Goal: Information Seeking & Learning: Check status

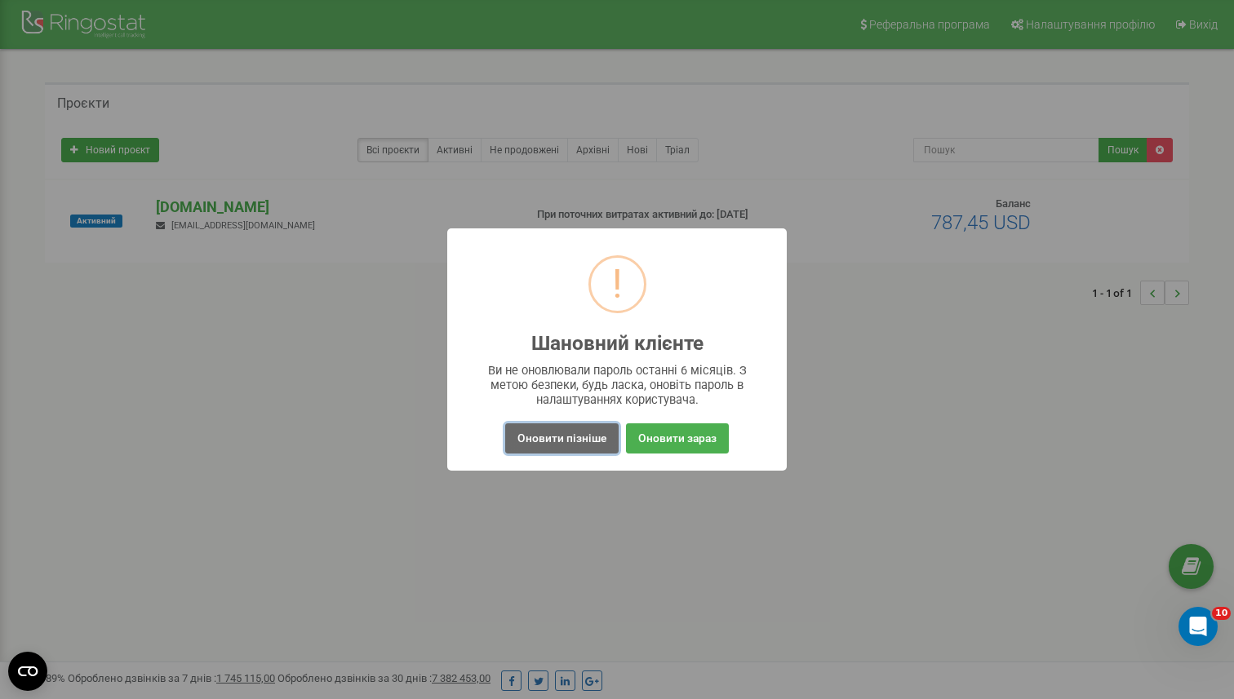
click at [534, 432] on button "Оновити пізніше" at bounding box center [561, 439] width 113 height 30
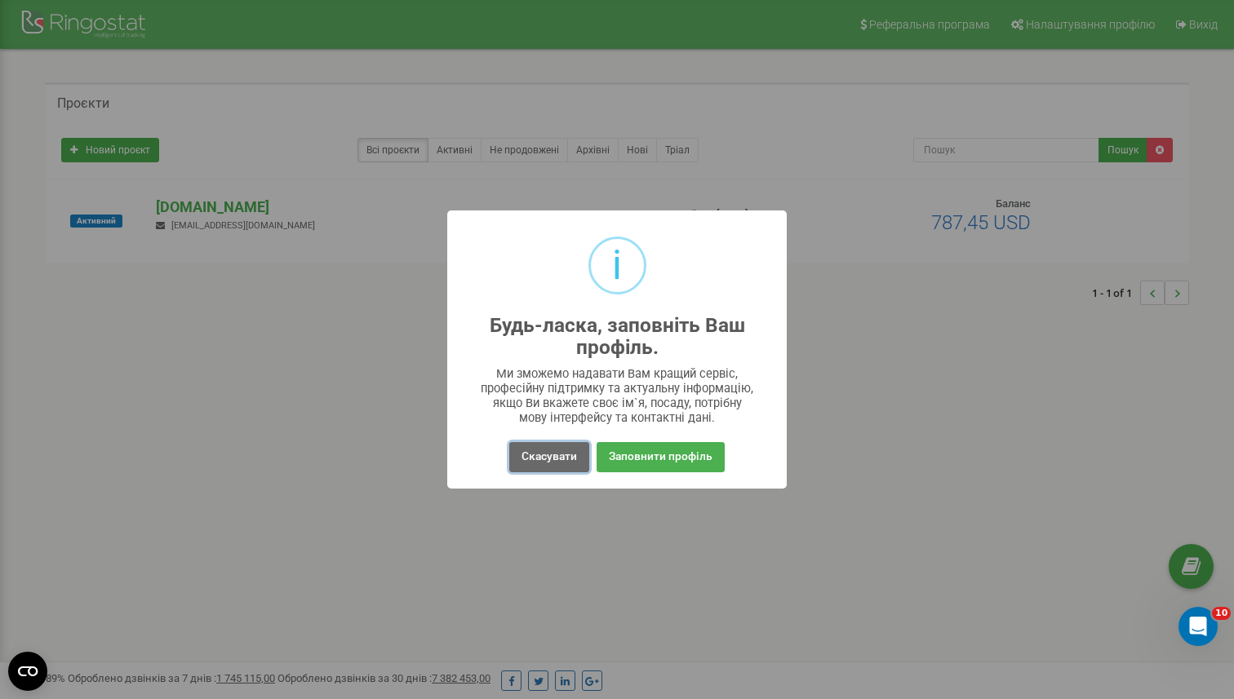
click at [535, 463] on button "Скасувати" at bounding box center [549, 457] width 80 height 30
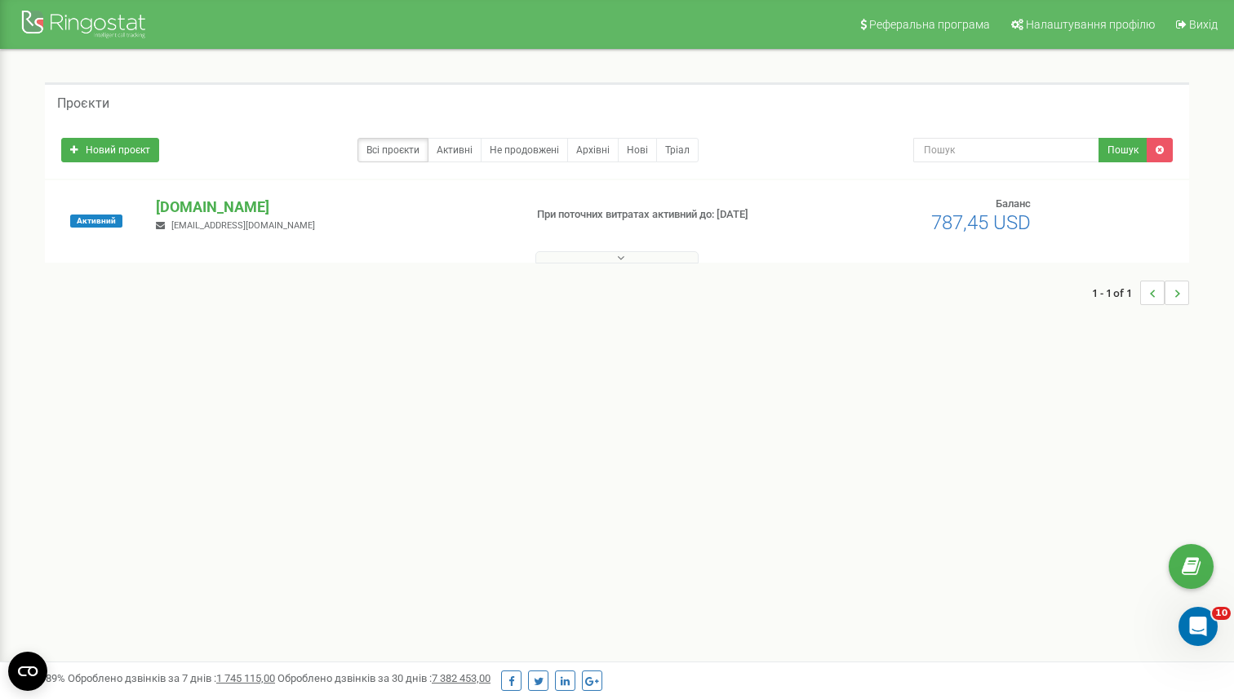
click at [220, 190] on div "Активний ringostat.com o.ruban@ringostat.com При поточних витратах активний до:…" at bounding box center [617, 221] width 1144 height 82
click at [225, 201] on p "[DOMAIN_NAME]" at bounding box center [333, 207] width 354 height 21
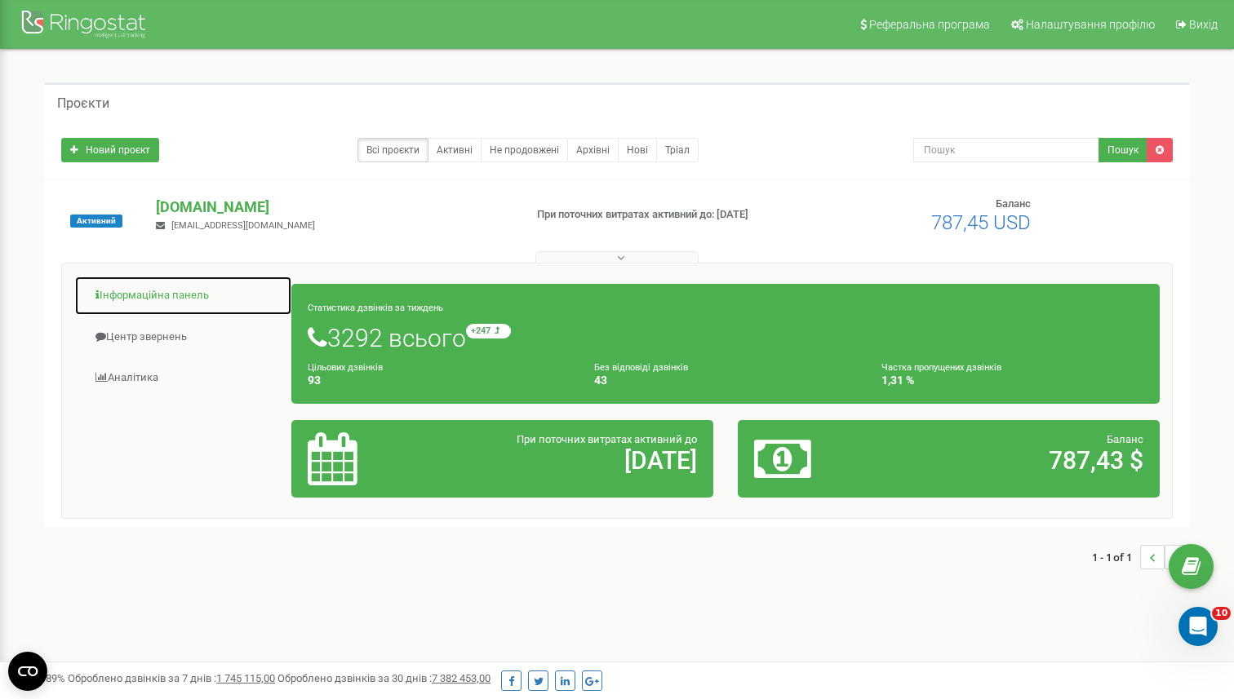
click at [166, 299] on link "Інформаційна панель" at bounding box center [183, 296] width 218 height 40
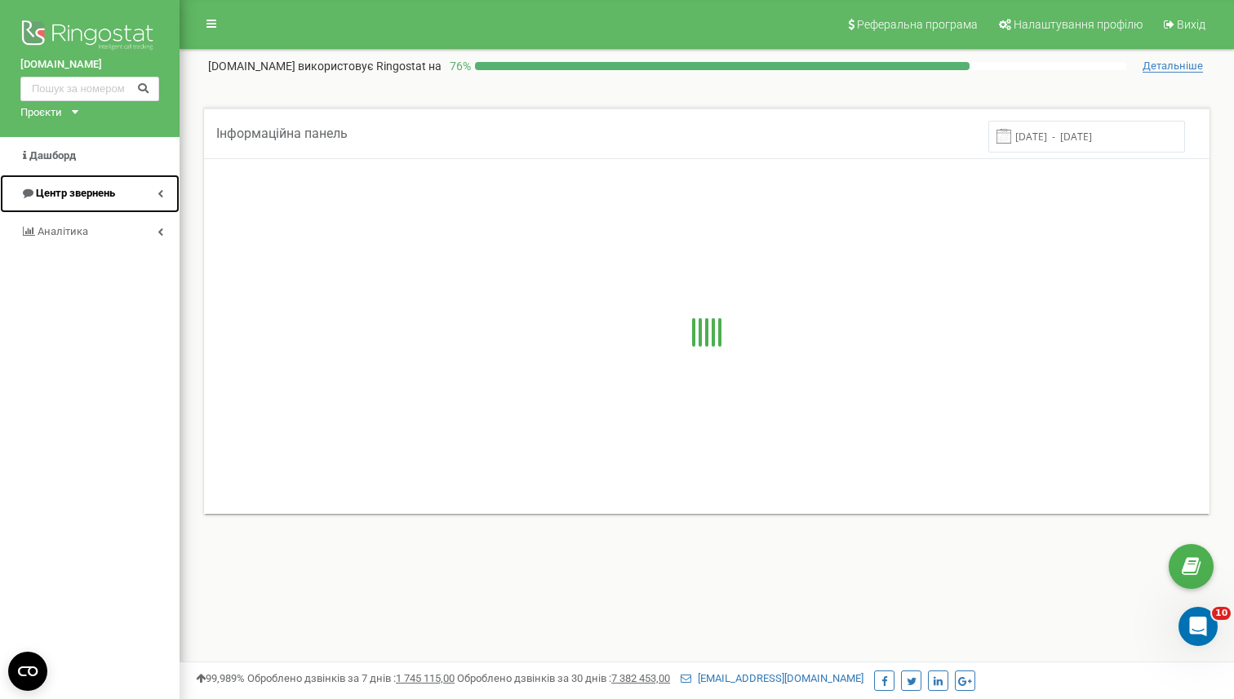
click at [156, 193] on link "Центр звернень" at bounding box center [90, 194] width 180 height 38
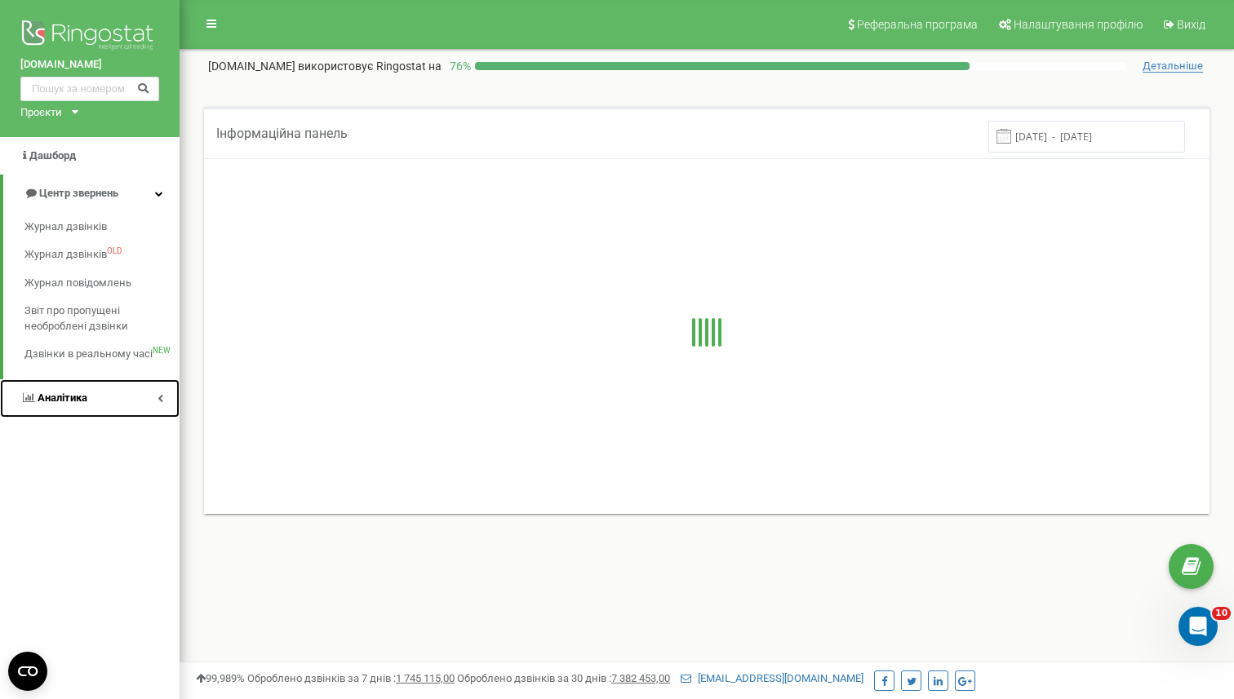
click at [102, 402] on link "Аналiтика" at bounding box center [90, 398] width 180 height 38
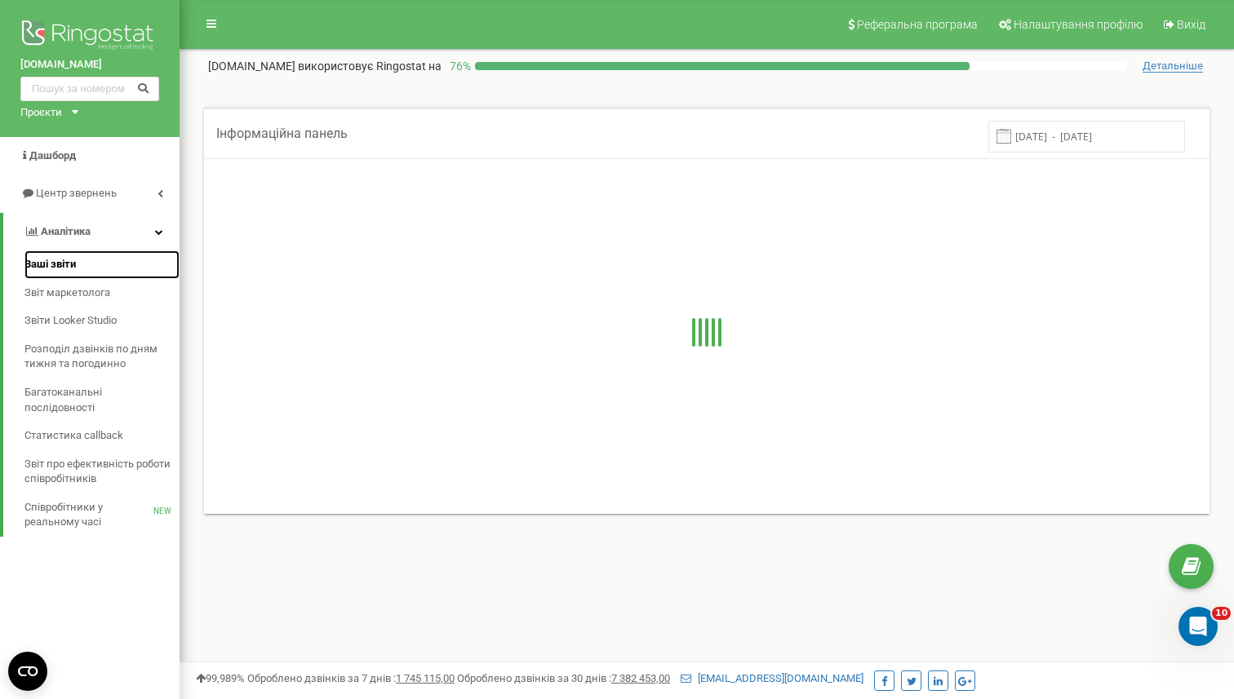
click at [65, 264] on span "Ваші звіти" at bounding box center [49, 265] width 51 height 16
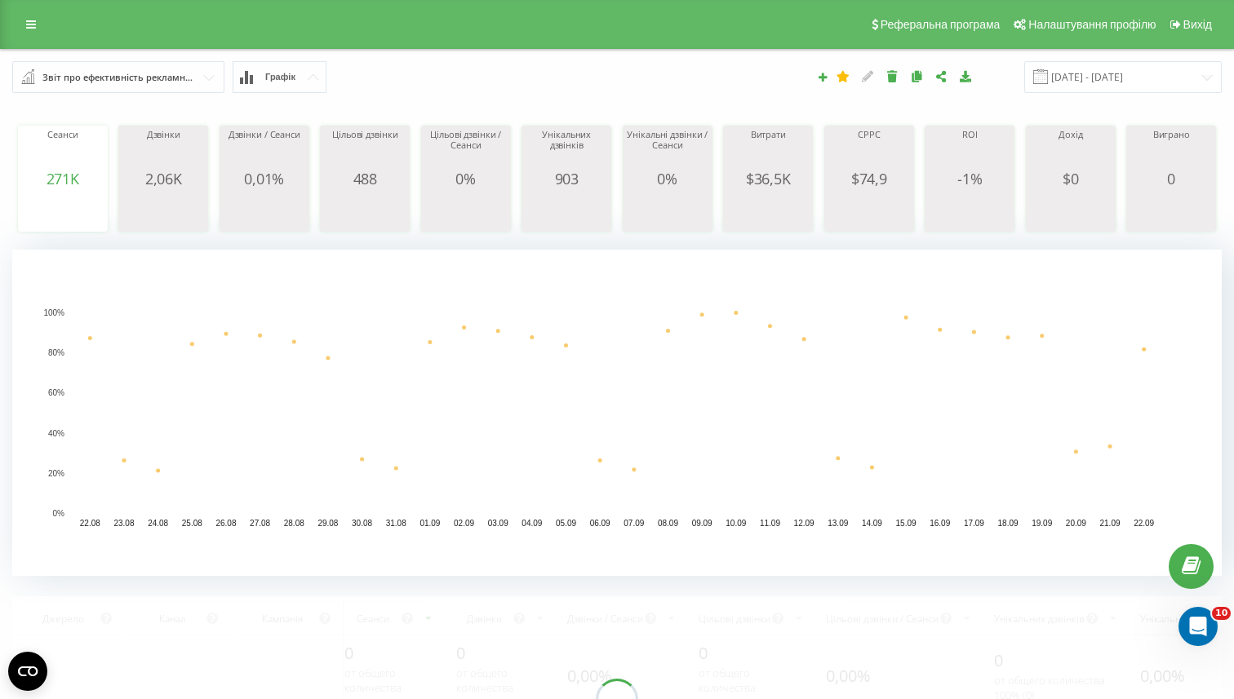
click at [206, 75] on input "text" at bounding box center [119, 76] width 211 height 29
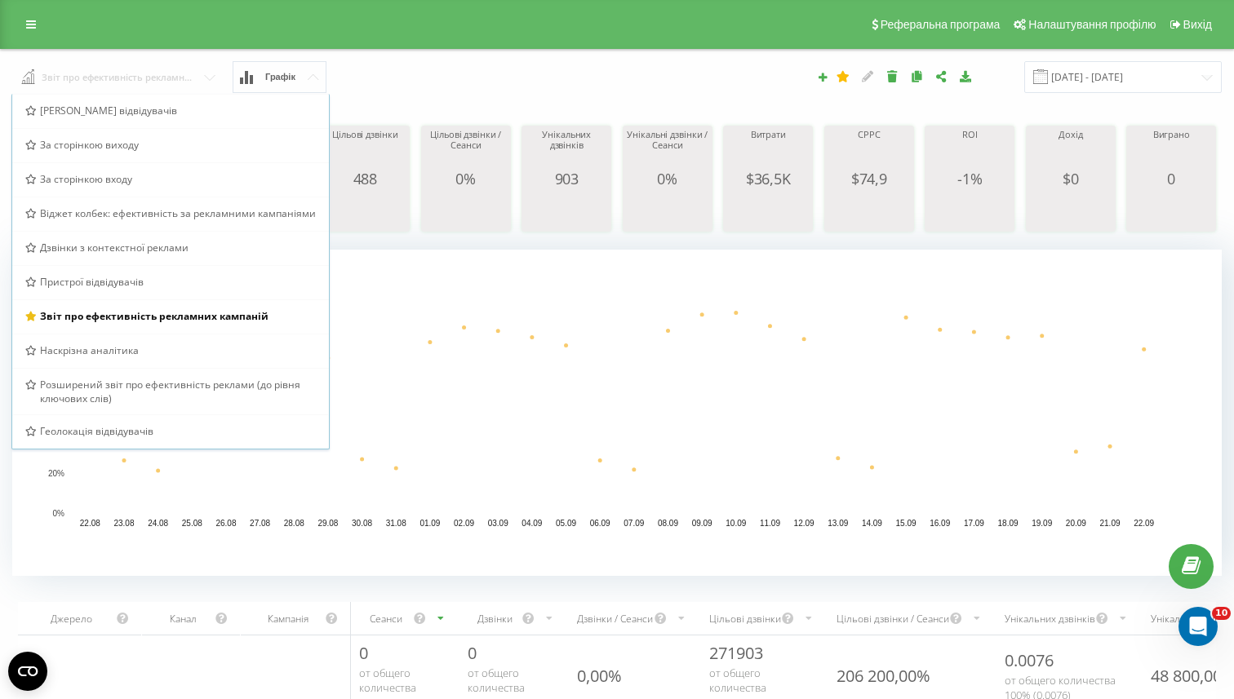
click at [206, 75] on input "text" at bounding box center [119, 75] width 212 height 29
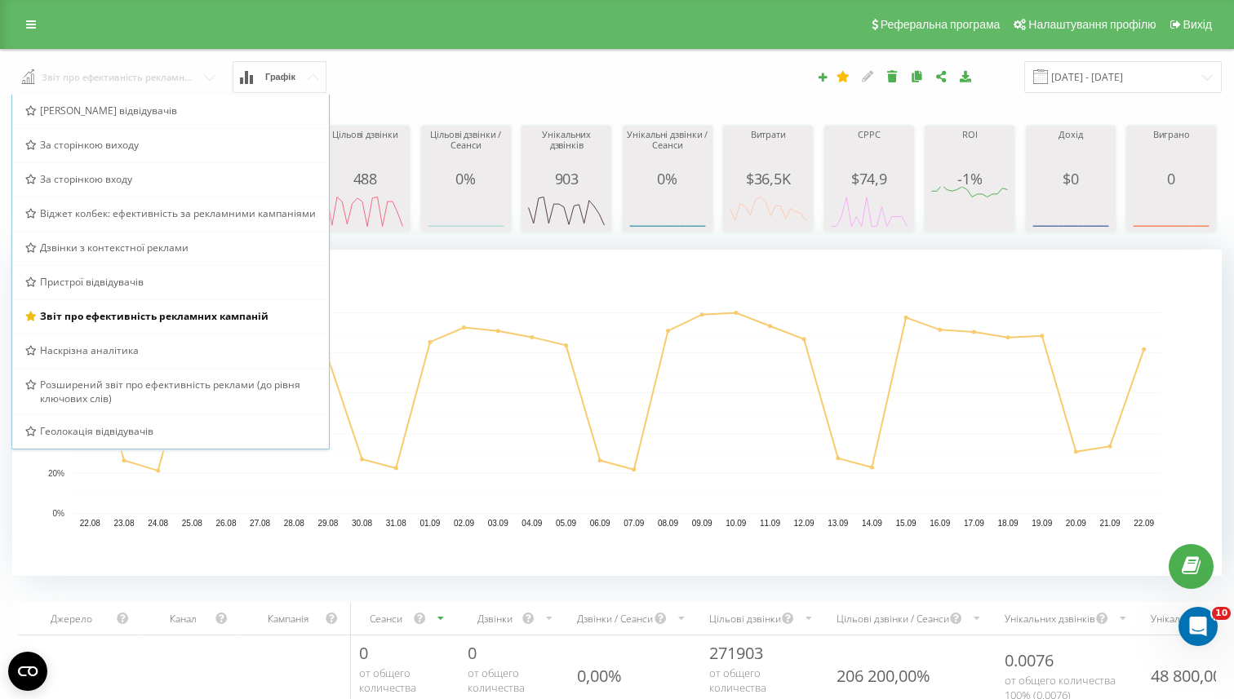
click at [211, 78] on input "text" at bounding box center [119, 75] width 212 height 29
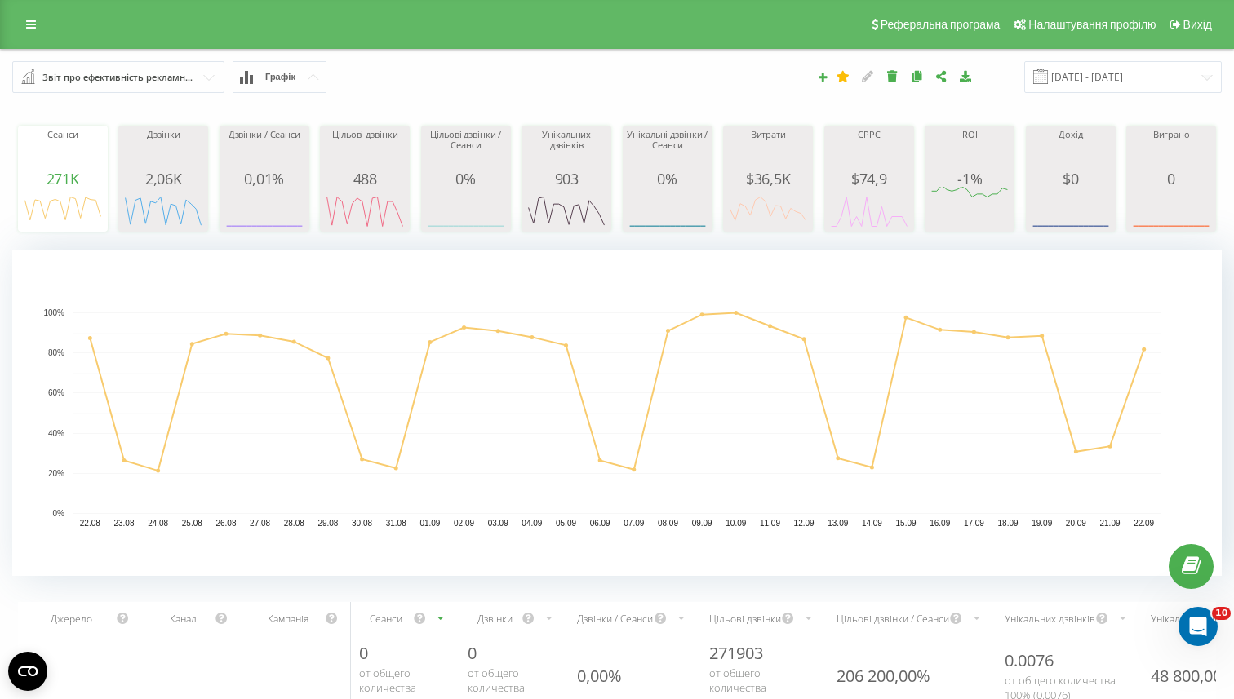
click at [523, 74] on div "[DATE] - [DATE]" at bounding box center [848, 77] width 770 height 32
click at [26, 25] on icon at bounding box center [31, 24] width 10 height 11
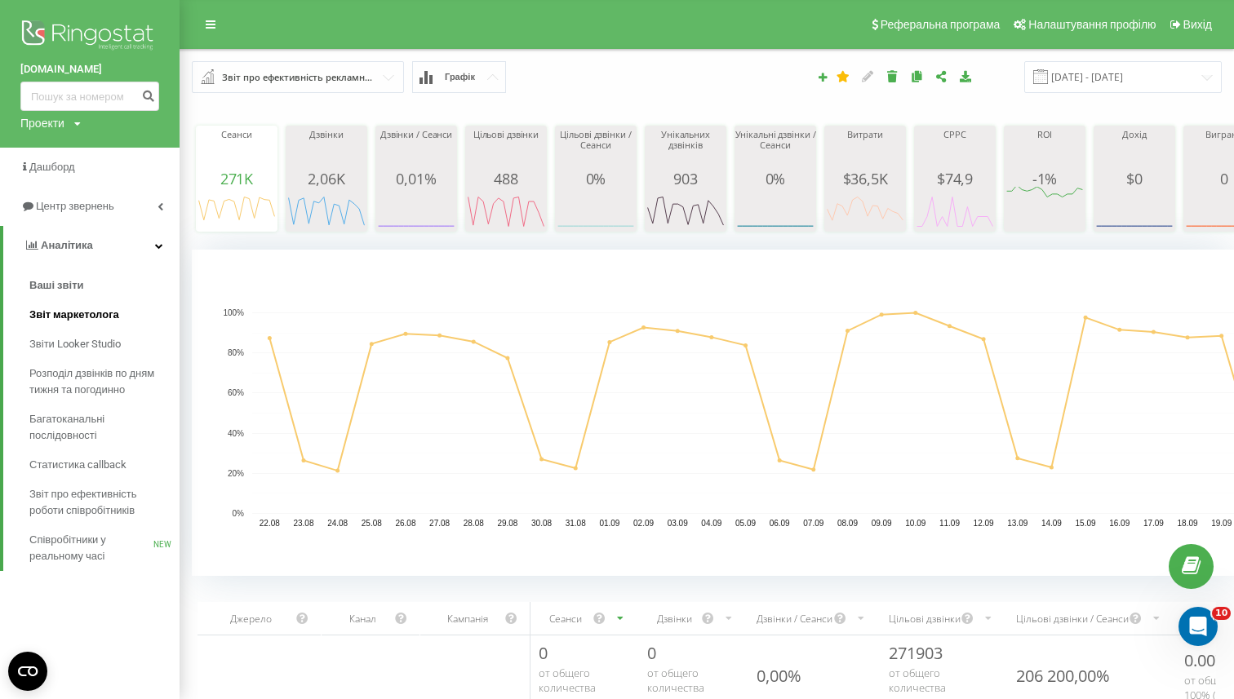
click at [82, 325] on link "Звіт маркетолога" at bounding box center [104, 314] width 150 height 29
click at [69, 562] on span "Співробітники у реальному часі" at bounding box center [91, 548] width 124 height 33
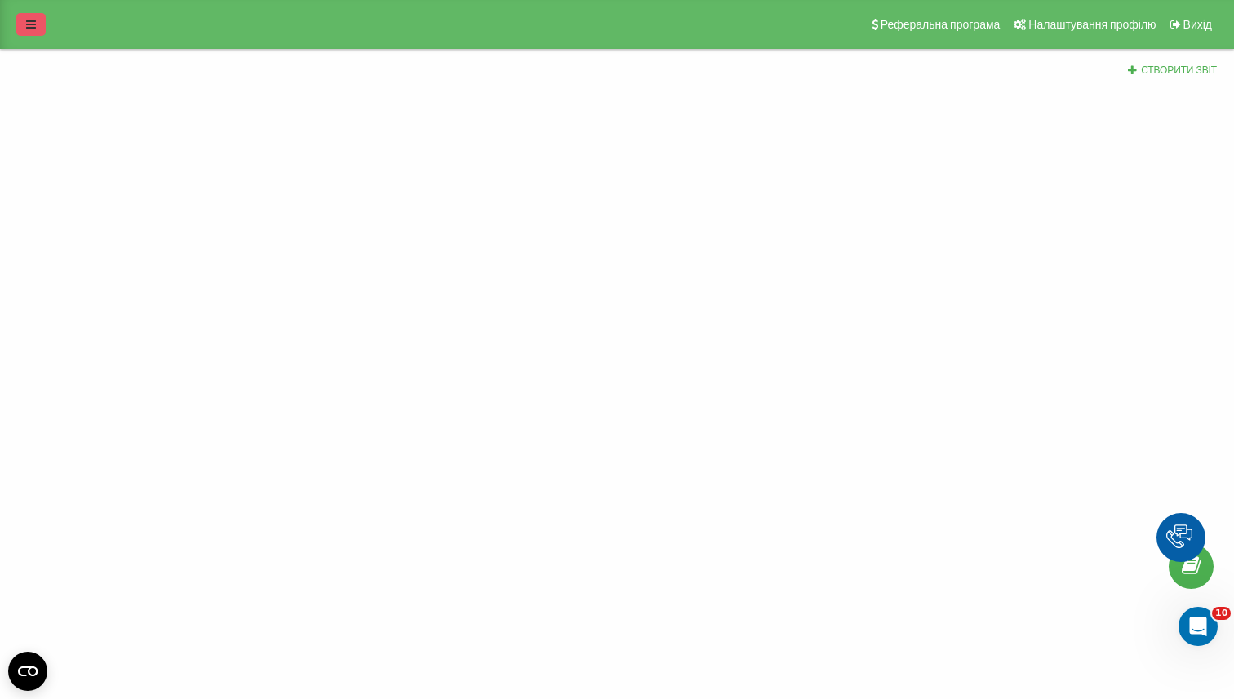
click at [37, 20] on link at bounding box center [30, 24] width 29 height 23
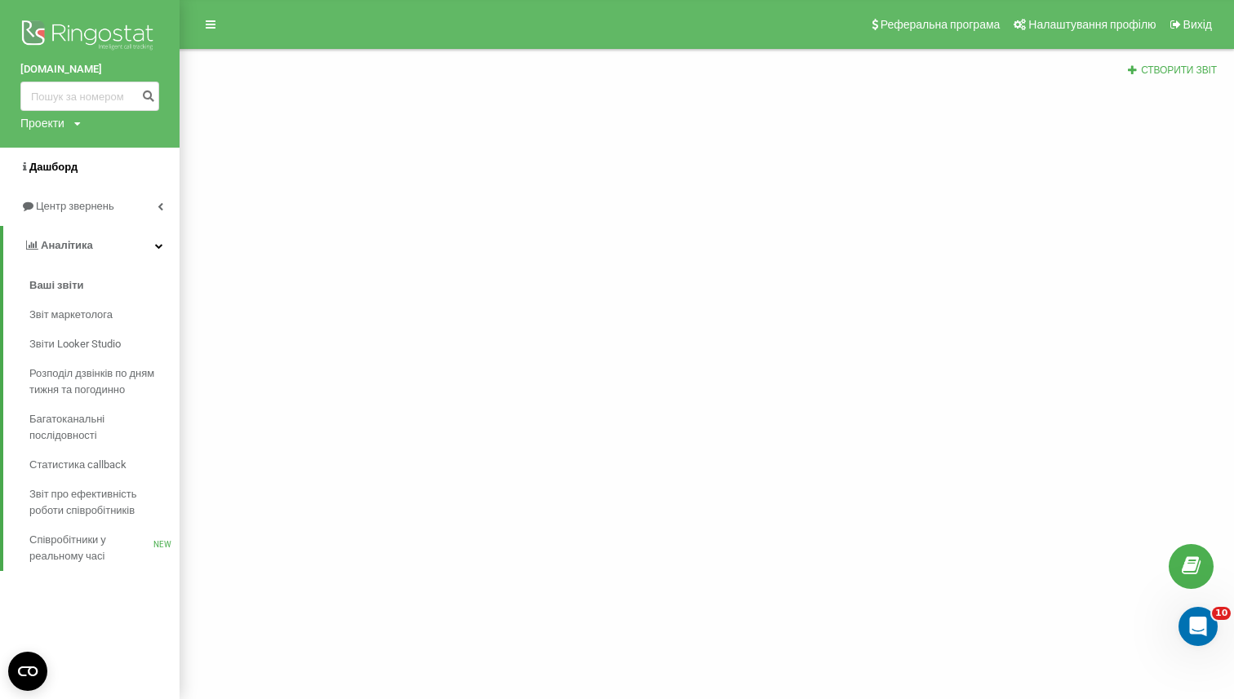
click at [82, 160] on link "Дашборд" at bounding box center [90, 167] width 180 height 39
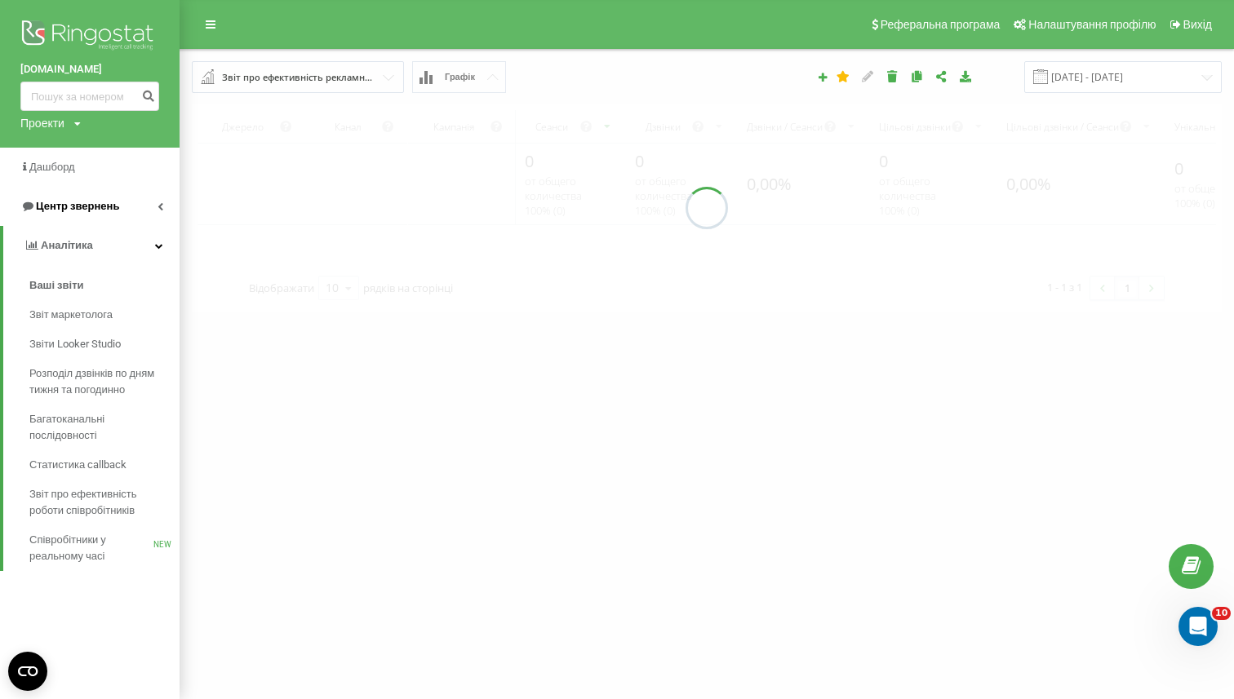
click at [158, 206] on icon at bounding box center [161, 206] width 6 height 8
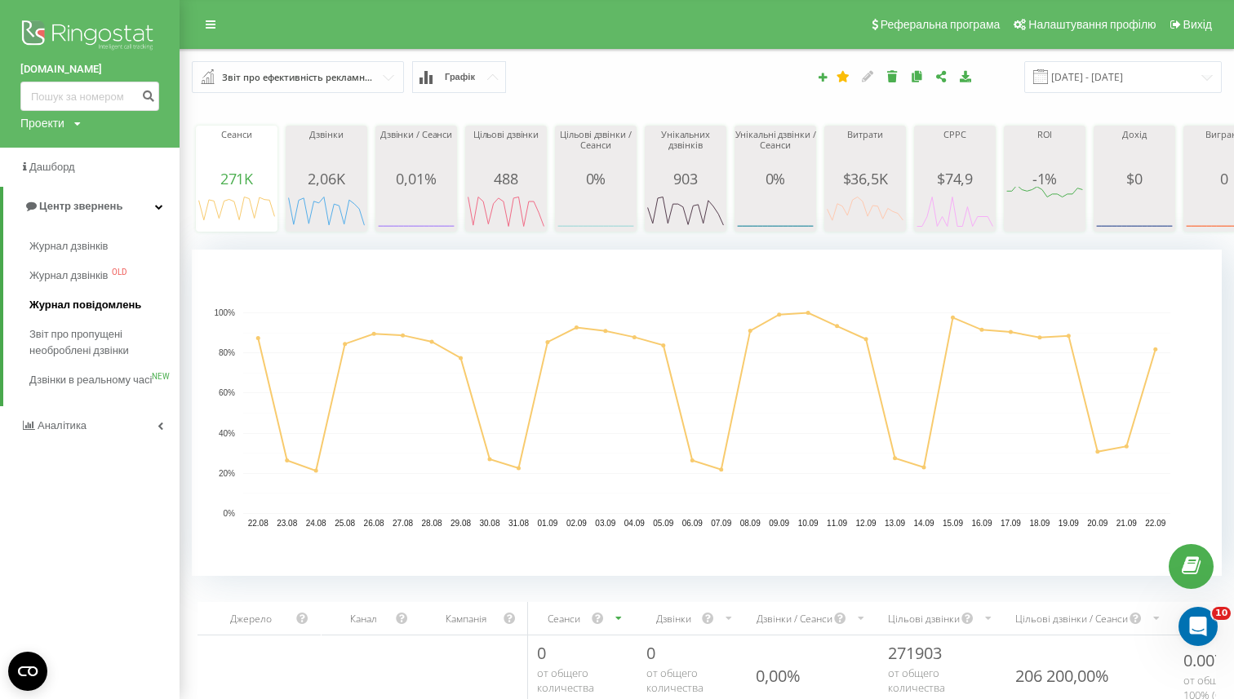
click at [119, 300] on span "Журнал повідомлень" at bounding box center [85, 305] width 112 height 16
click at [93, 311] on span "Журнал повідомлень" at bounding box center [85, 305] width 112 height 16
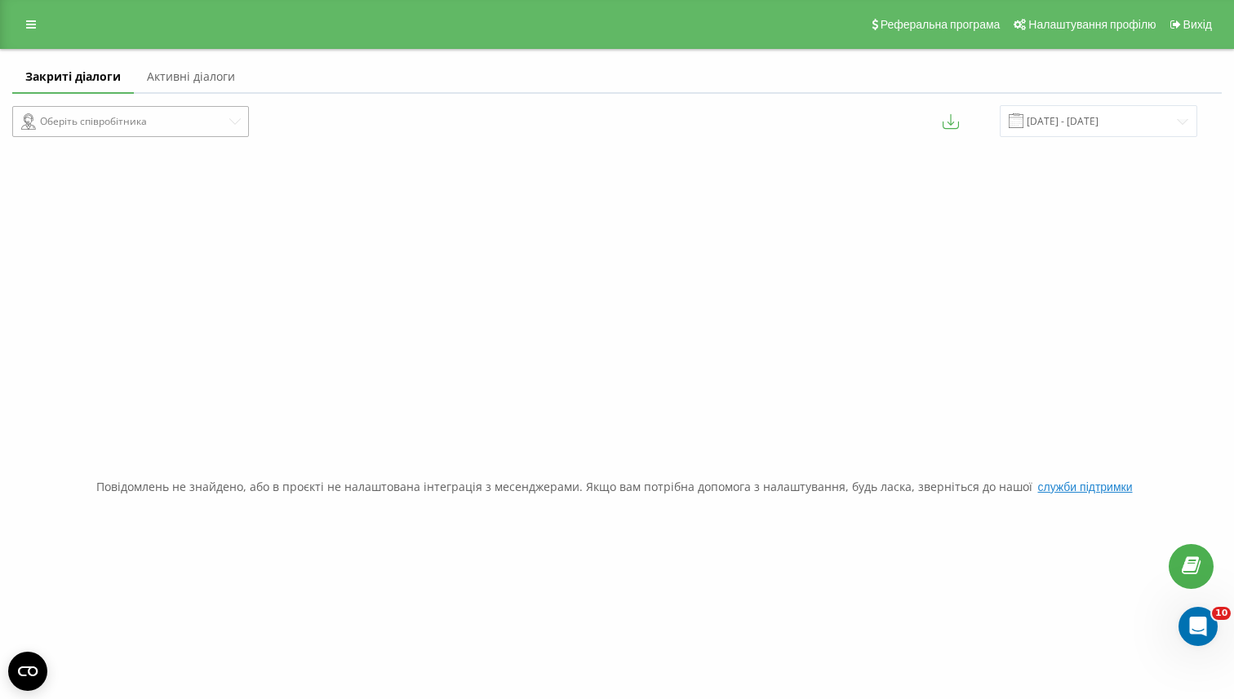
click at [167, 124] on div "Оберіть співробітника" at bounding box center [124, 122] width 206 height 20
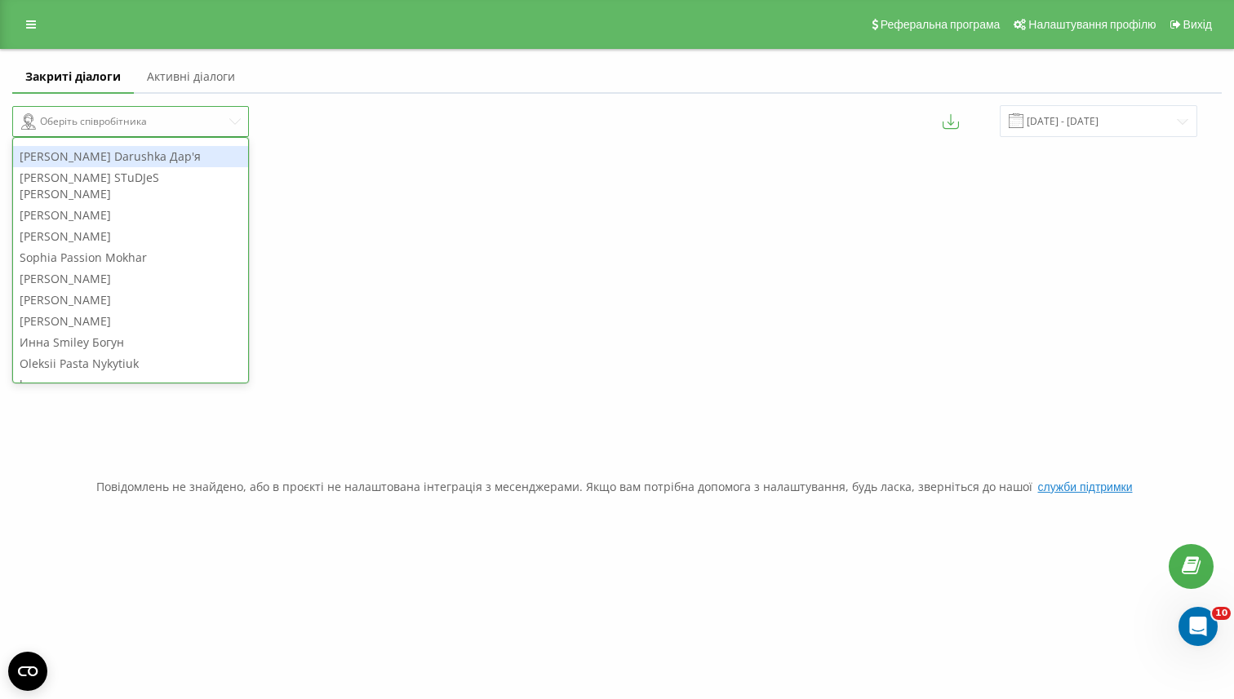
click at [158, 156] on div "[PERSON_NAME] Darushka Дар'я" at bounding box center [130, 156] width 235 height 21
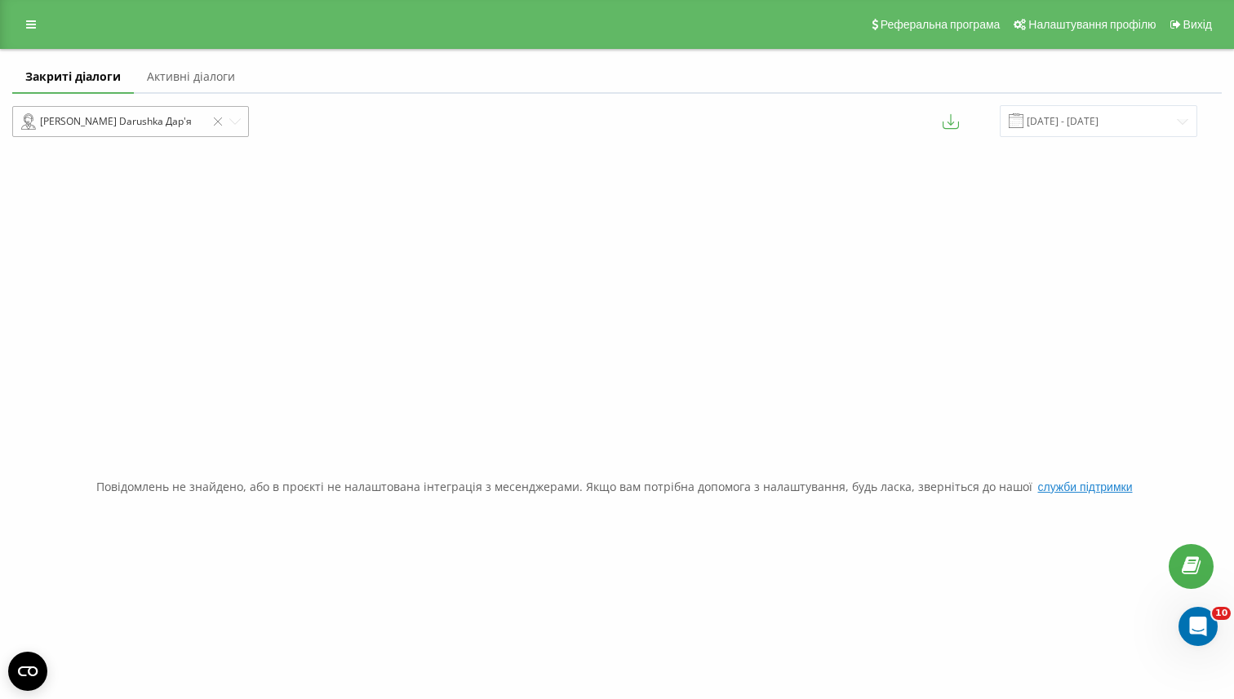
click at [184, 117] on div "[PERSON_NAME] Darushka Дар'я" at bounding box center [113, 122] width 184 height 20
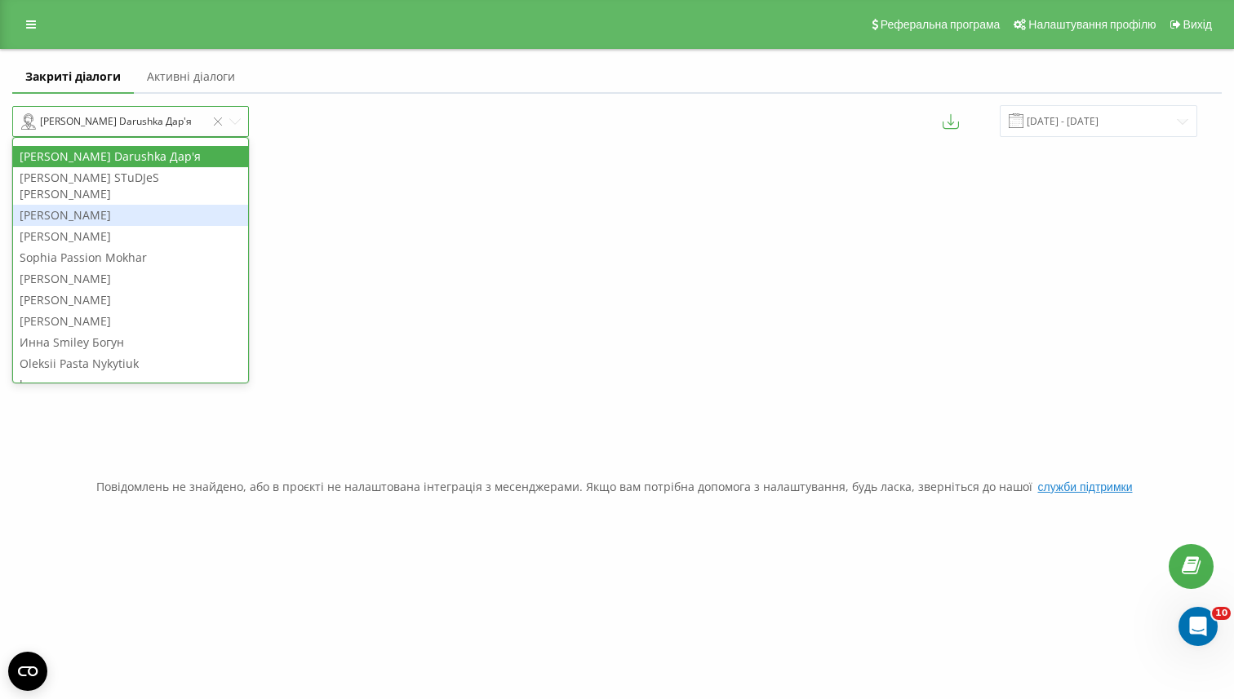
click at [175, 205] on div "[PERSON_NAME]" at bounding box center [130, 215] width 235 height 21
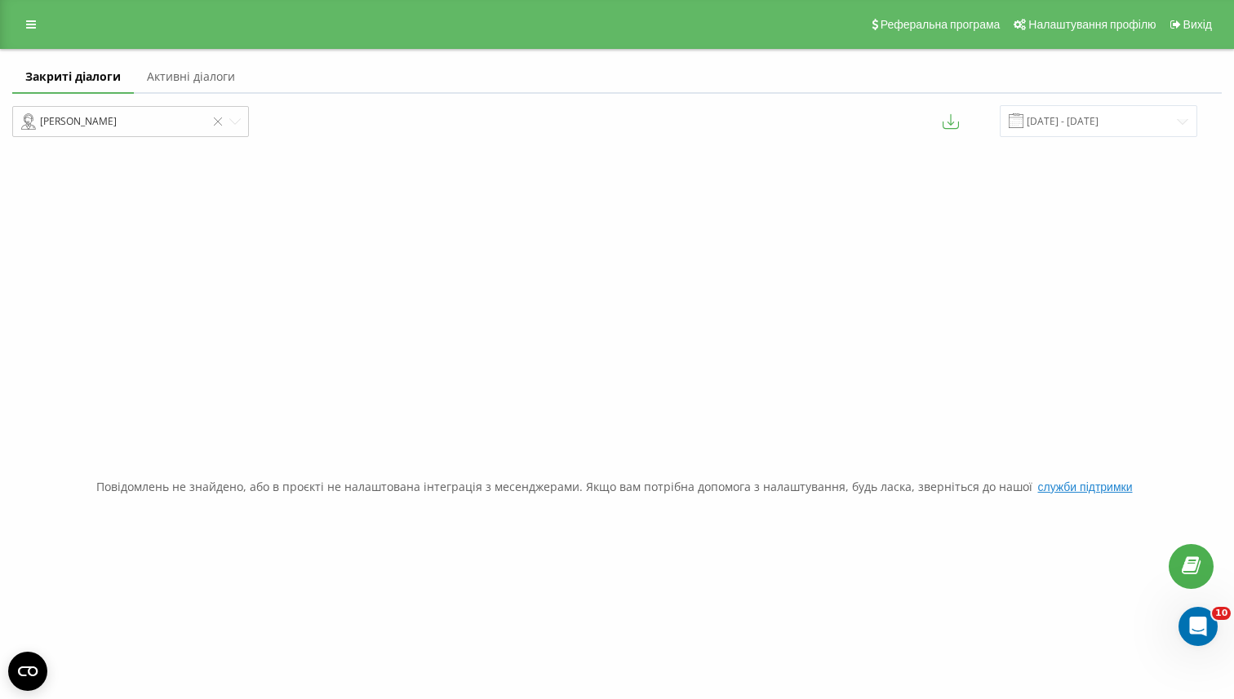
click at [123, 103] on div "[PERSON_NAME] [DATE] - [DATE]" at bounding box center [617, 121] width 1232 height 55
click at [123, 118] on div "[PERSON_NAME]" at bounding box center [113, 122] width 184 height 20
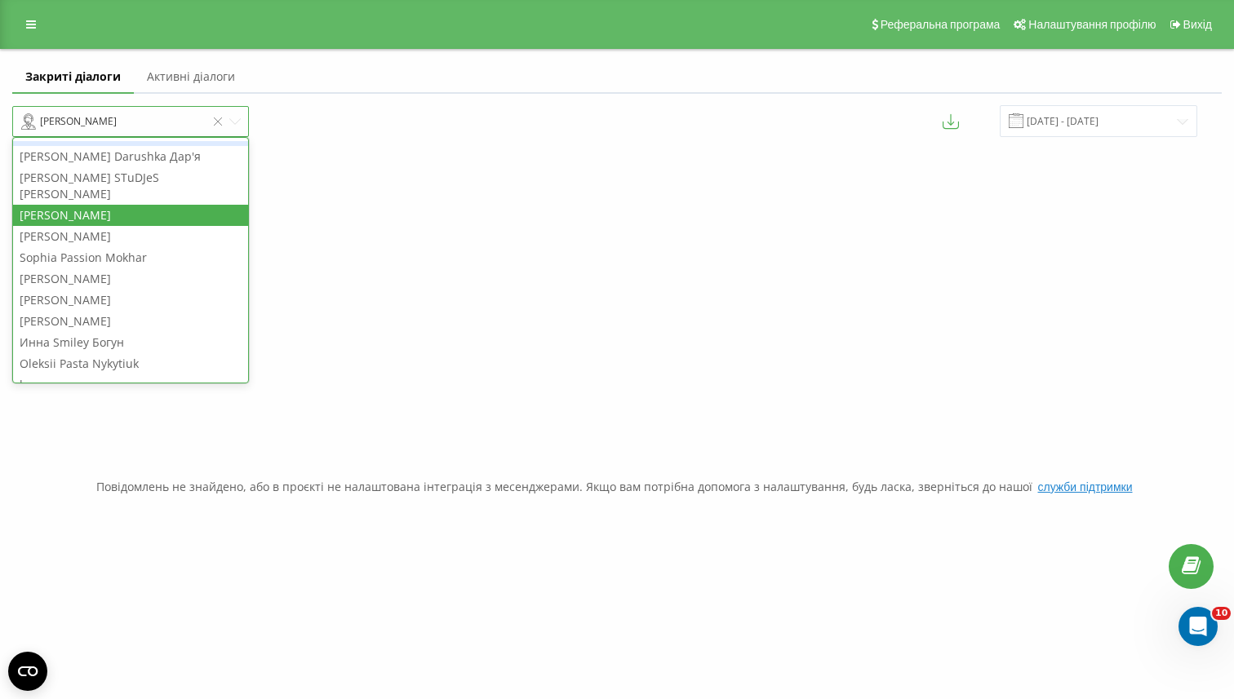
click at [126, 146] on div "[PERSON_NAME] Darushka Дар'я" at bounding box center [130, 156] width 235 height 21
